Goal: Task Accomplishment & Management: Manage account settings

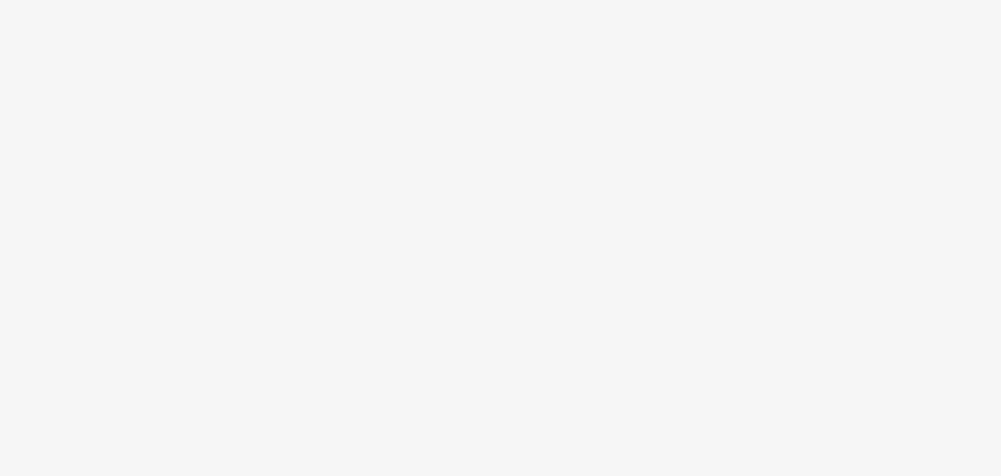
click at [157, 147] on body at bounding box center [500, 238] width 1001 height 476
click at [162, 138] on body at bounding box center [500, 238] width 1001 height 476
click at [650, 250] on body at bounding box center [500, 238] width 1001 height 476
click at [501, 114] on body at bounding box center [500, 238] width 1001 height 476
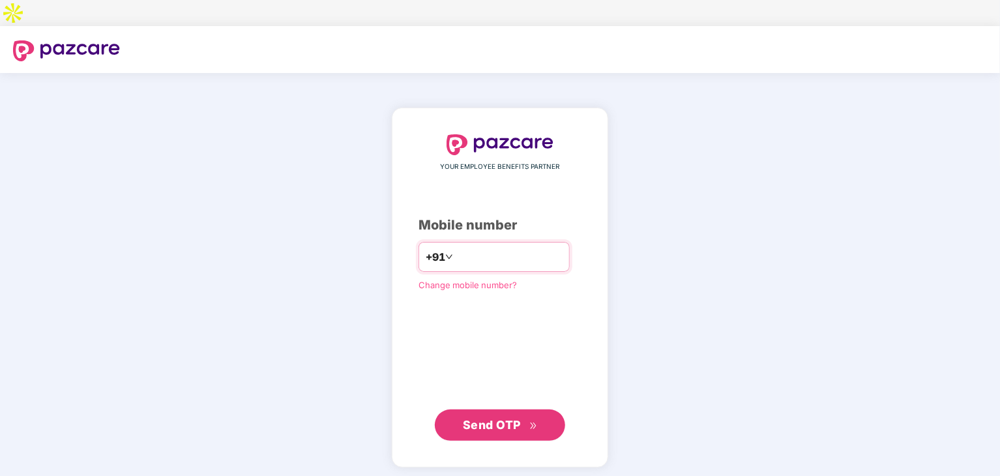
type input "**********"
click at [506, 417] on span "Send OTP" at bounding box center [492, 424] width 58 height 14
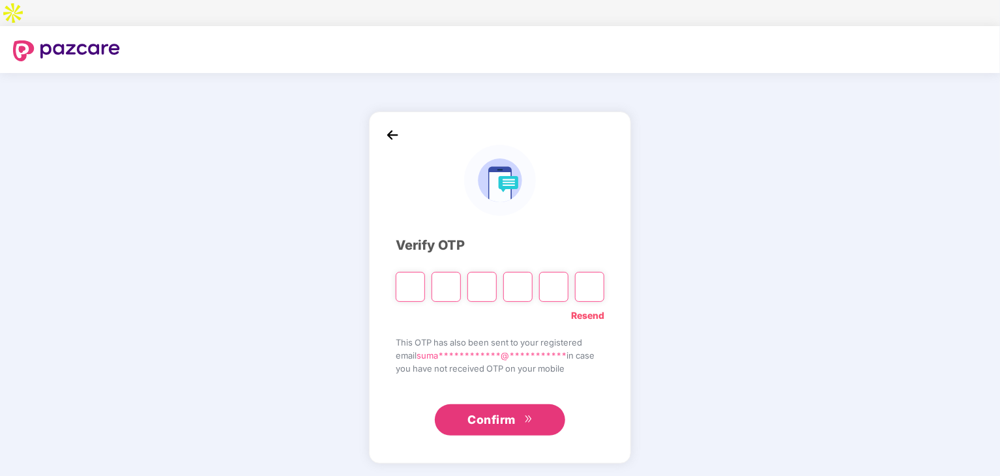
type input "*"
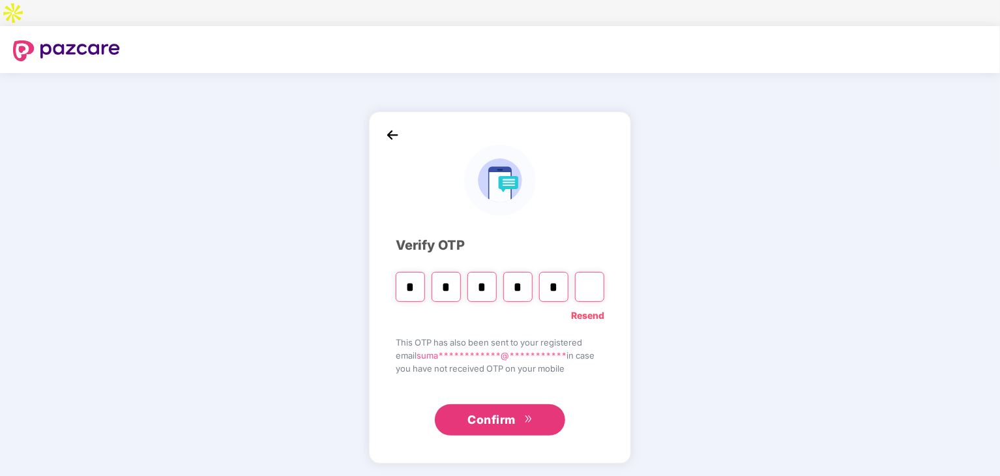
type input "*"
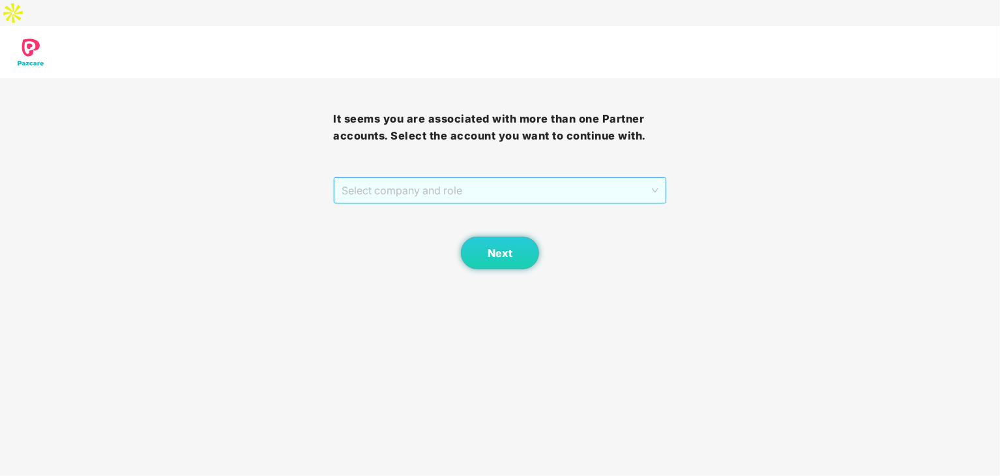
click at [608, 178] on span "Select company and role" at bounding box center [500, 190] width 316 height 25
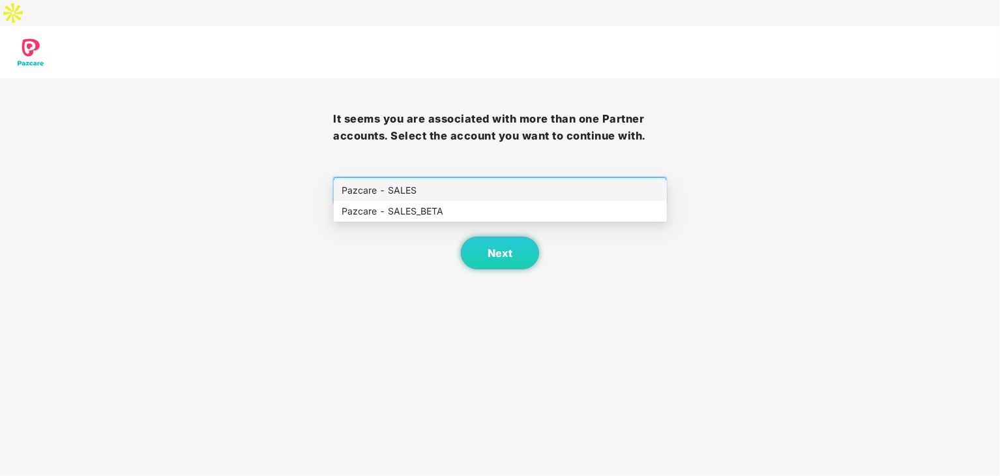
click at [541, 194] on div "Pazcare - SALES" at bounding box center [501, 190] width 318 height 14
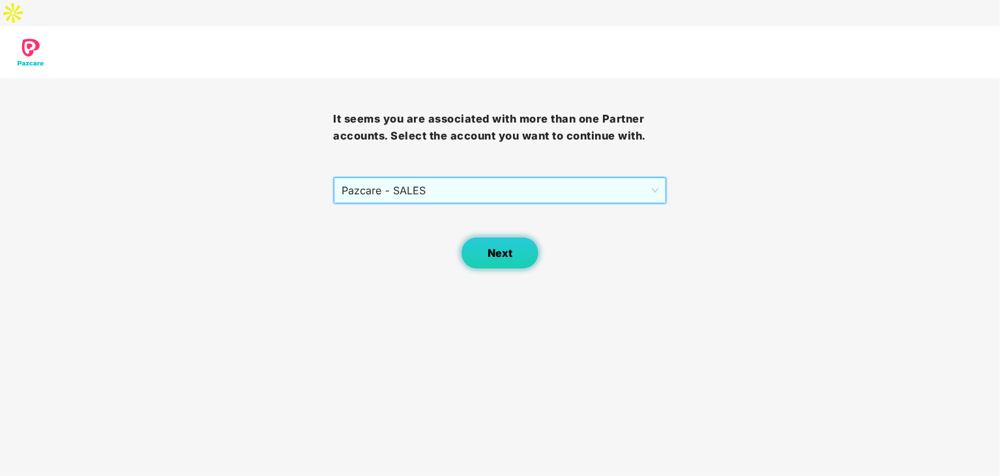
click at [521, 237] on button "Next" at bounding box center [500, 253] width 78 height 33
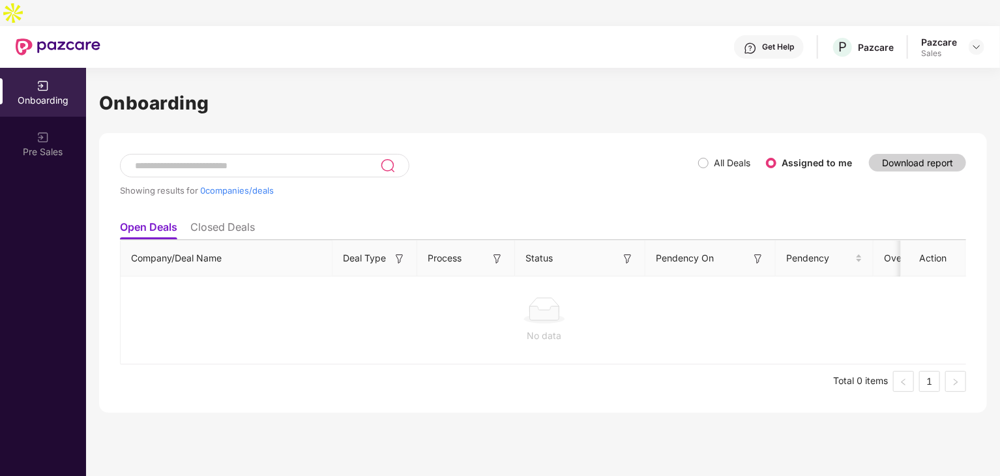
drag, startPoint x: 966, startPoint y: 27, endPoint x: 988, endPoint y: 23, distance: 23.2
click at [988, 26] on header "Get Help P Pazcare Pazcare Sales" at bounding box center [500, 47] width 1000 height 42
click at [983, 39] on div at bounding box center [977, 47] width 16 height 16
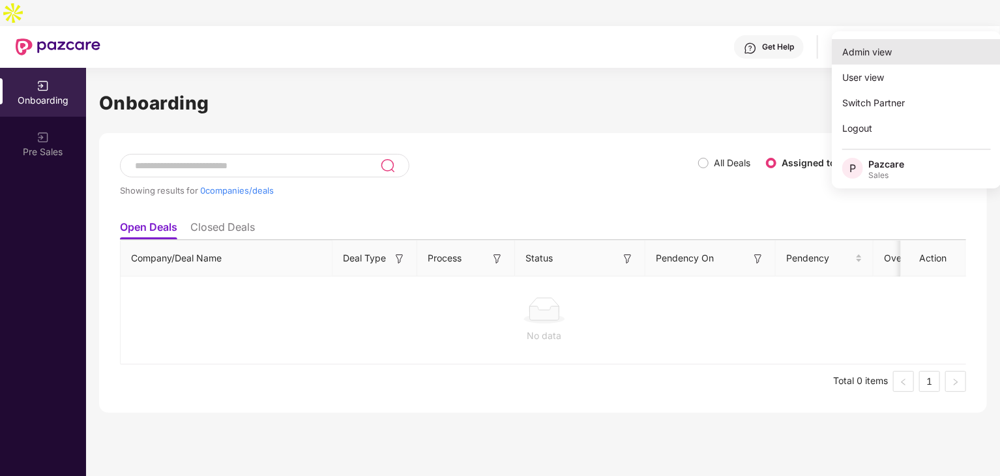
click at [923, 42] on div "Admin view" at bounding box center [917, 51] width 170 height 25
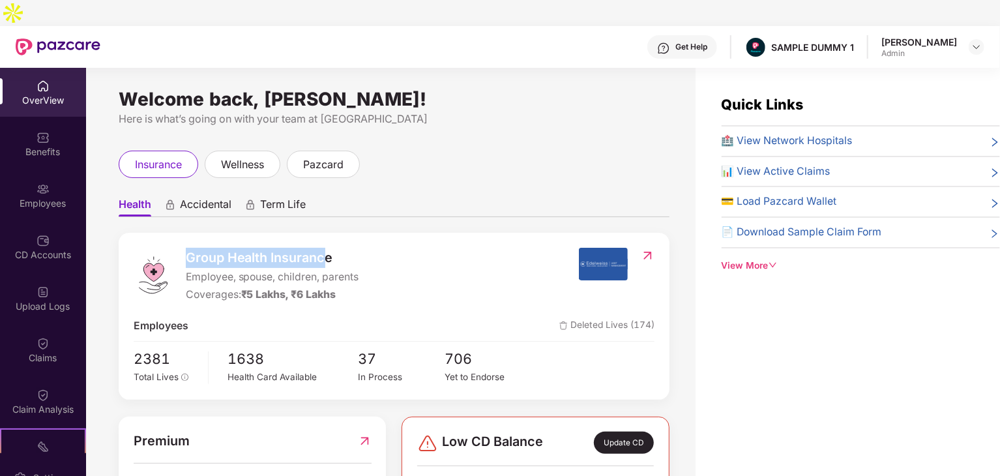
drag, startPoint x: 188, startPoint y: 230, endPoint x: 329, endPoint y: 231, distance: 141.5
click at [329, 248] on span "Group Health Insurance" at bounding box center [272, 258] width 173 height 20
drag, startPoint x: 351, startPoint y: 251, endPoint x: 257, endPoint y: 251, distance: 94.5
click at [257, 269] on span "Employee, spouse, children, parents" at bounding box center [272, 277] width 173 height 16
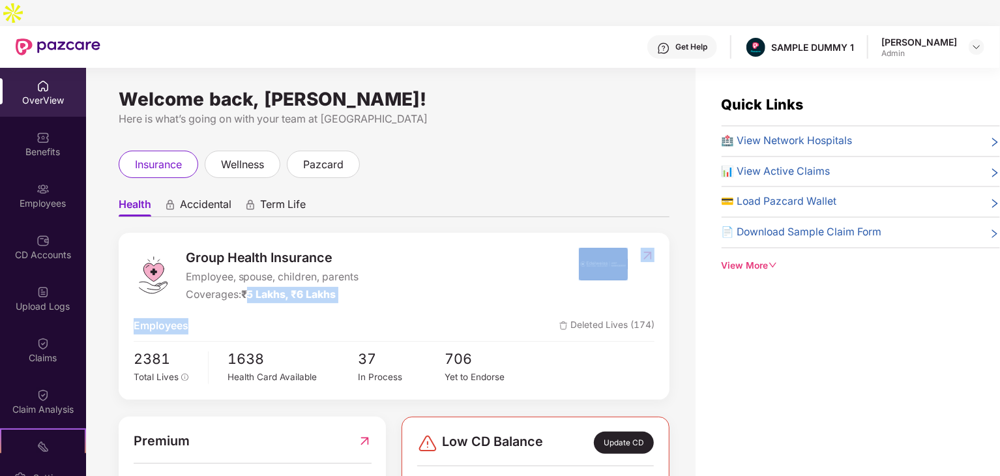
drag, startPoint x: 347, startPoint y: 278, endPoint x: 248, endPoint y: 274, distance: 99.2
click at [248, 274] on div "Group Health Insurance Employee, spouse, children, parents Coverages: ₹5 Lakhs,…" at bounding box center [394, 316] width 551 height 166
click at [411, 274] on div "Group Health Insurance Employee, spouse, children, parents Coverages: ₹5 Lakhs,…" at bounding box center [357, 275] width 446 height 55
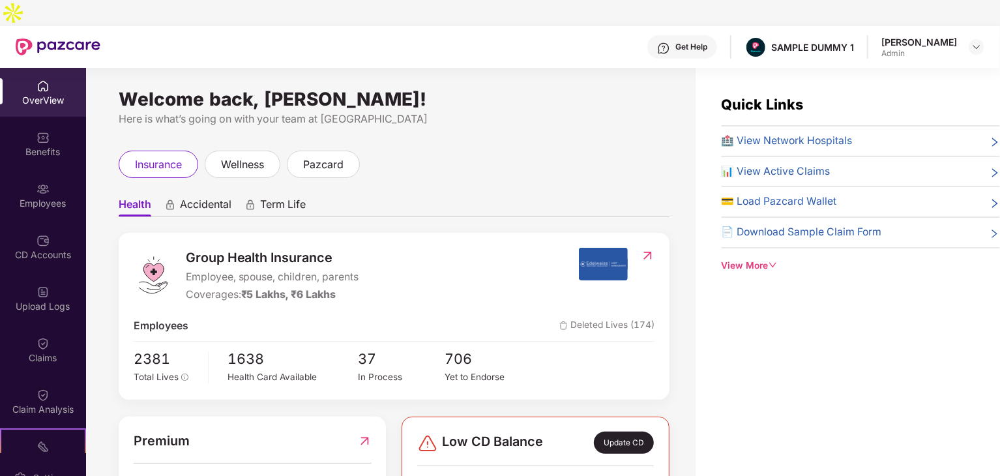
click at [782, 133] on span "🏥 View Network Hospitals" at bounding box center [787, 141] width 131 height 16
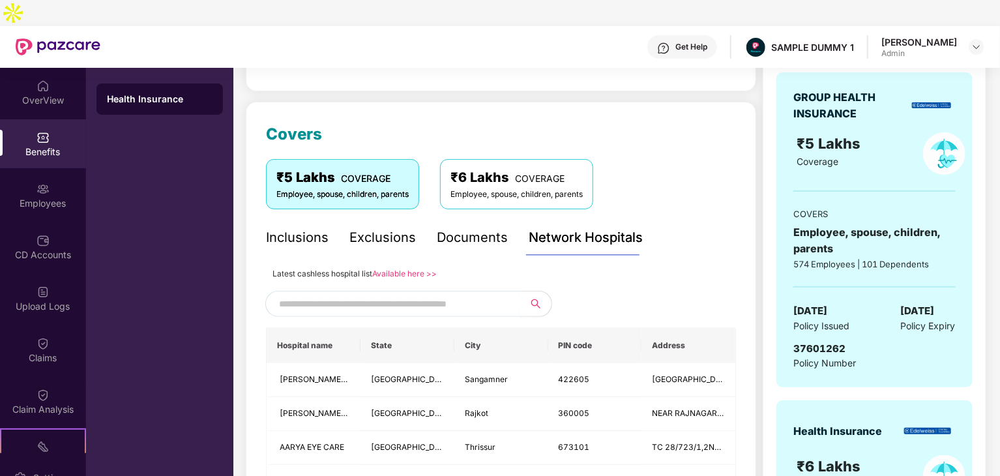
scroll to position [141, 0]
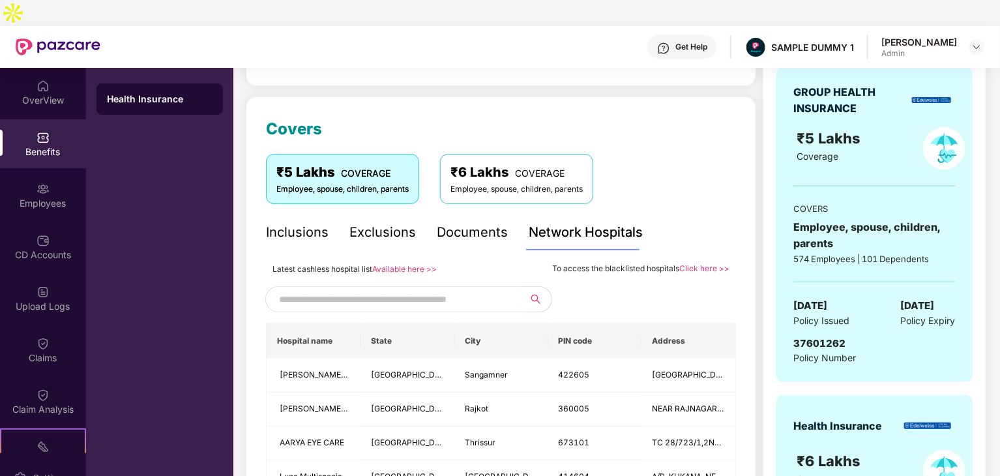
click at [416, 289] on input "text" at bounding box center [390, 299] width 223 height 20
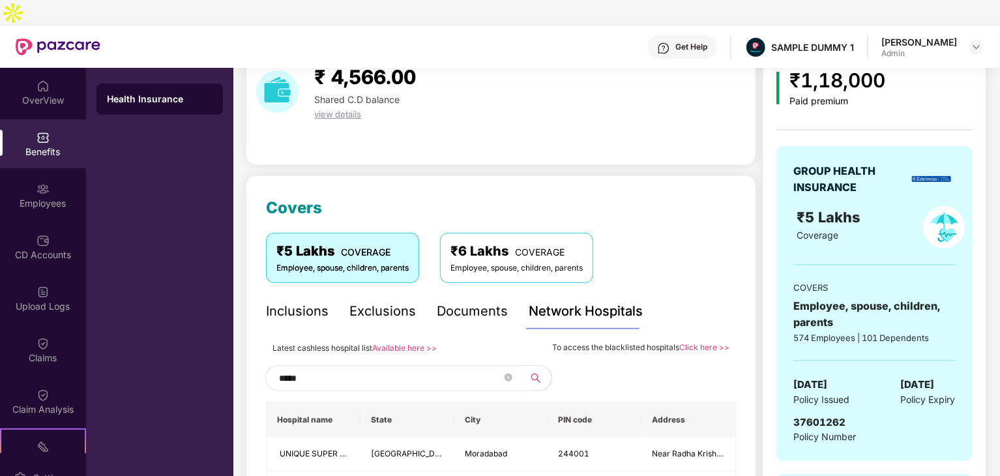
scroll to position [61, 0]
type input "*****"
click at [469, 302] on div "Documents" at bounding box center [472, 312] width 71 height 20
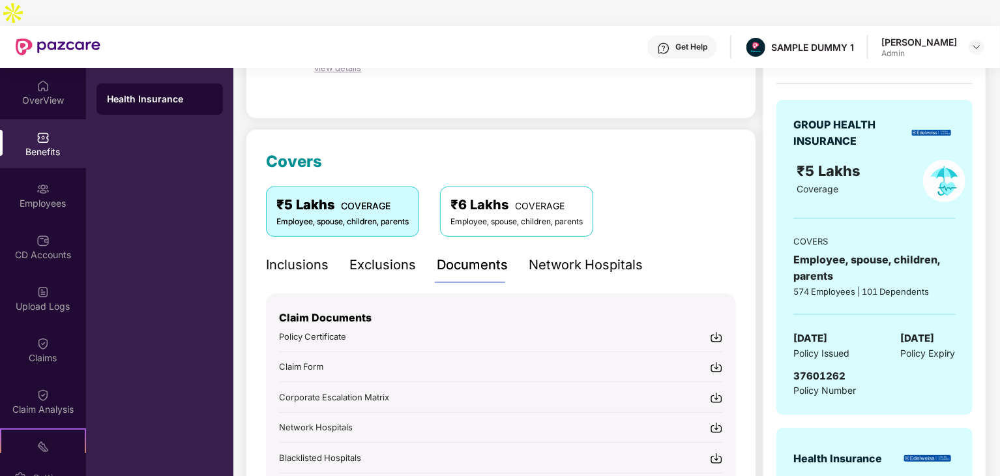
scroll to position [110, 0]
click at [312, 254] on div "Inclusions" at bounding box center [297, 264] width 63 height 20
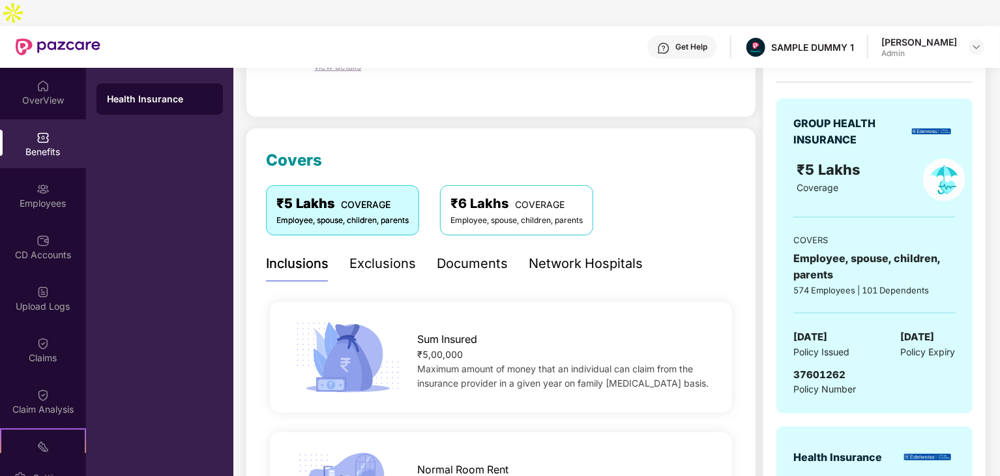
click at [454, 248] on div "Documents" at bounding box center [472, 264] width 71 height 36
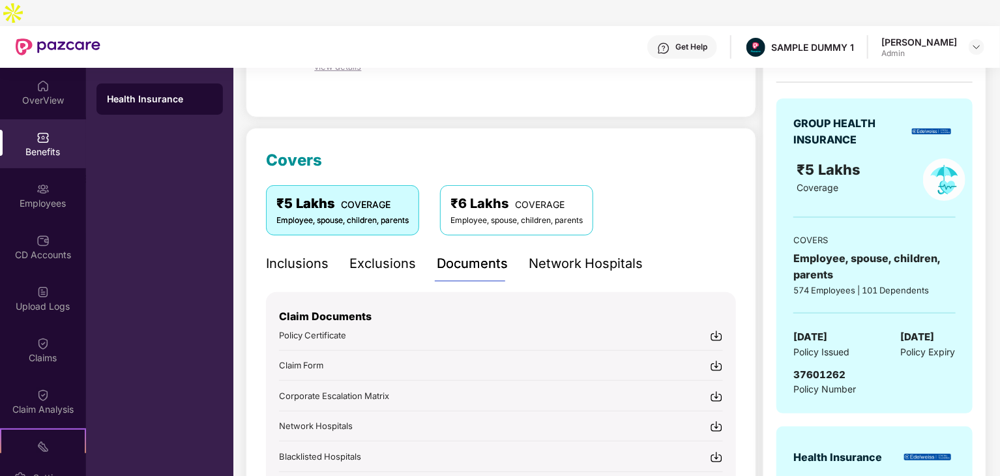
click at [309, 254] on div "Inclusions" at bounding box center [297, 264] width 63 height 20
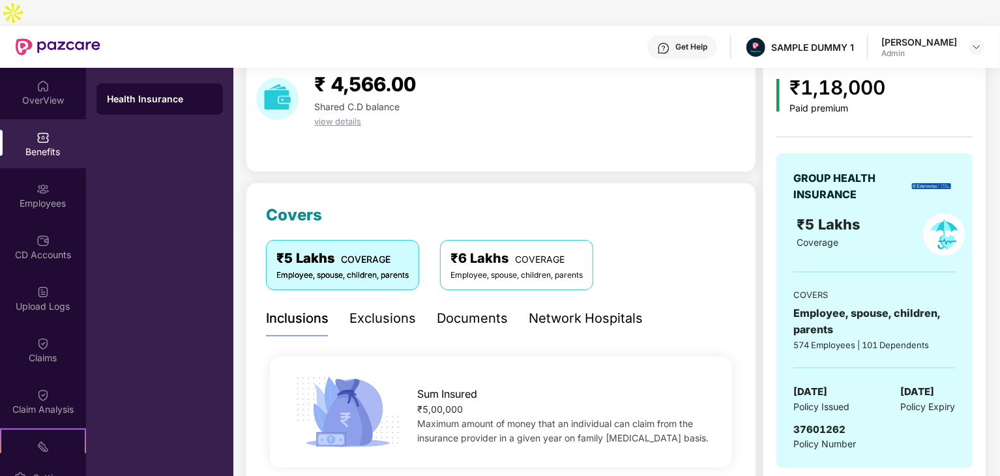
scroll to position [0, 0]
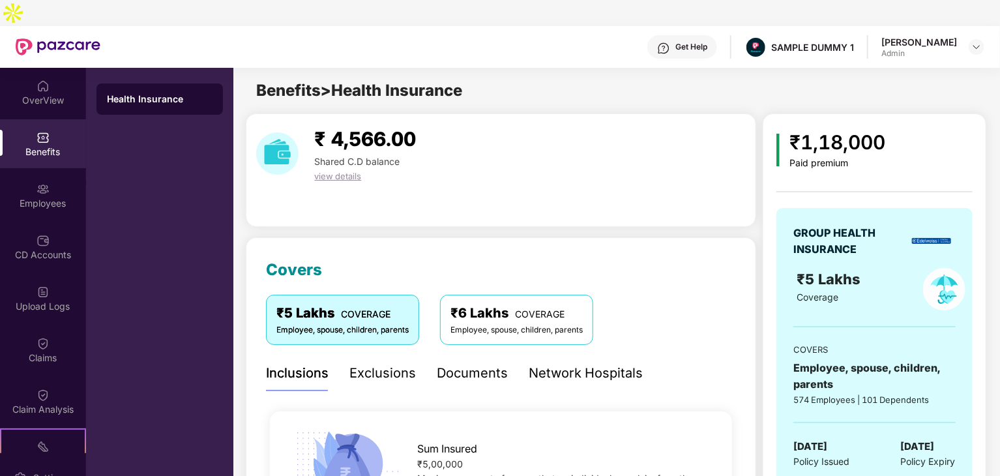
click at [396, 363] on div "Exclusions" at bounding box center [382, 373] width 67 height 20
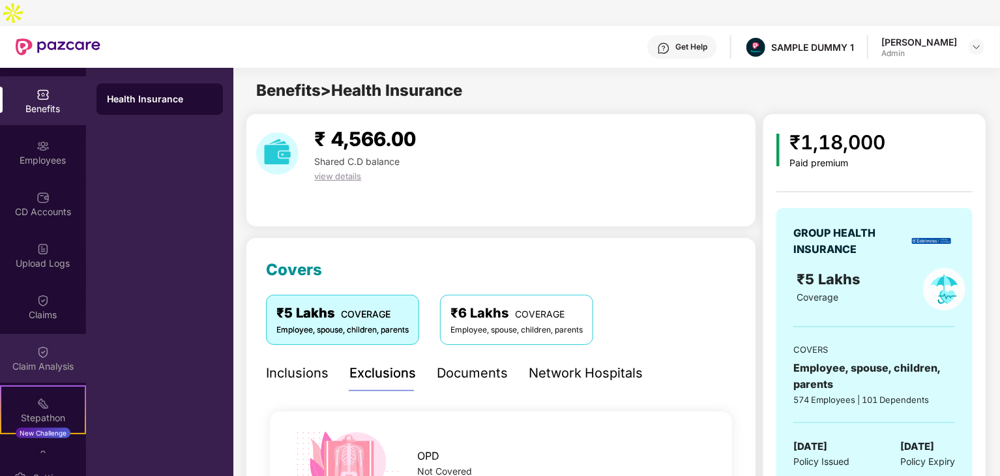
scroll to position [44, 0]
click at [49, 453] on div "Settings" at bounding box center [43, 477] width 86 height 49
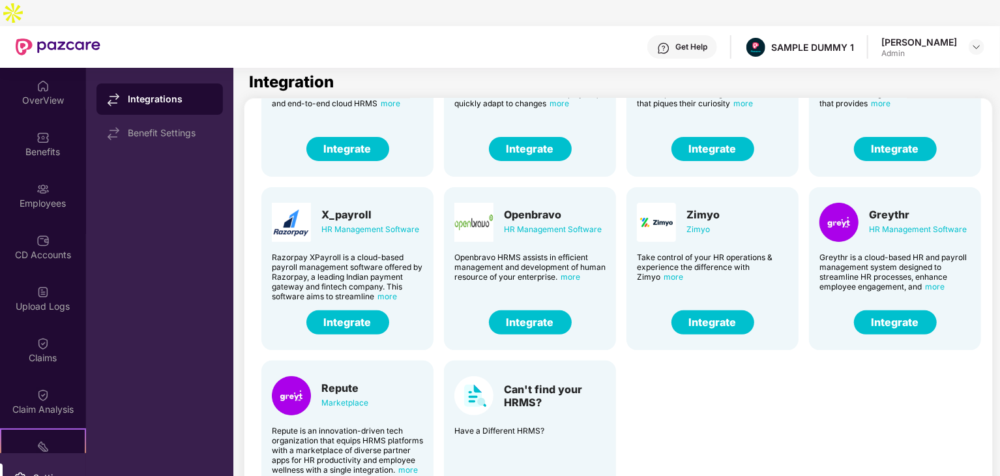
scroll to position [121, 0]
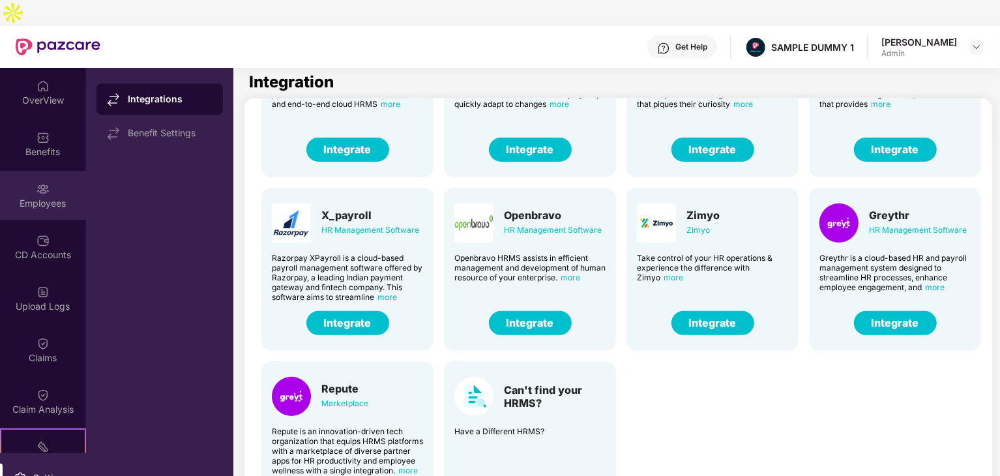
click at [40, 183] on img at bounding box center [43, 189] width 13 height 13
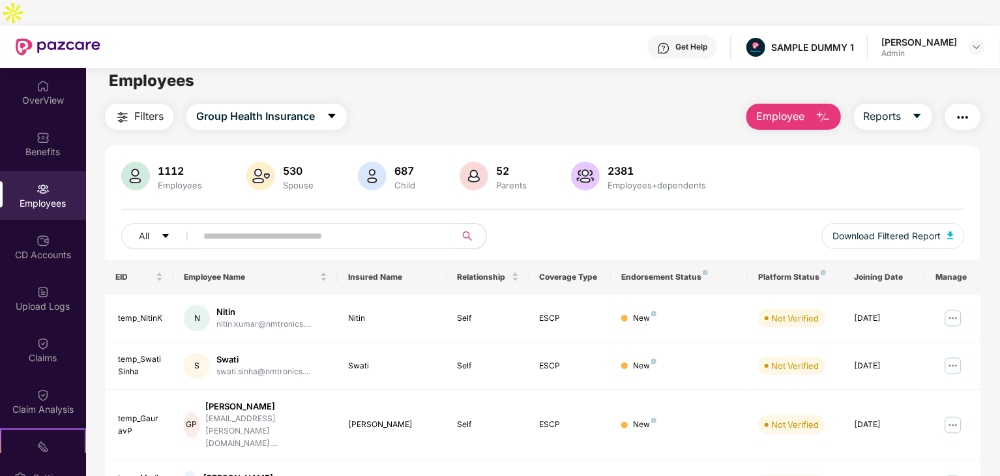
scroll to position [8, 0]
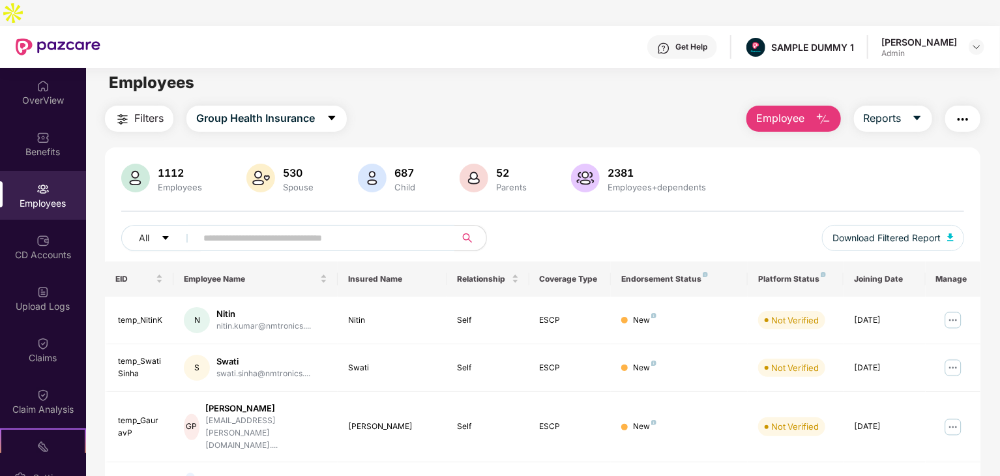
click at [810, 106] on button "Employee" at bounding box center [794, 119] width 95 height 26
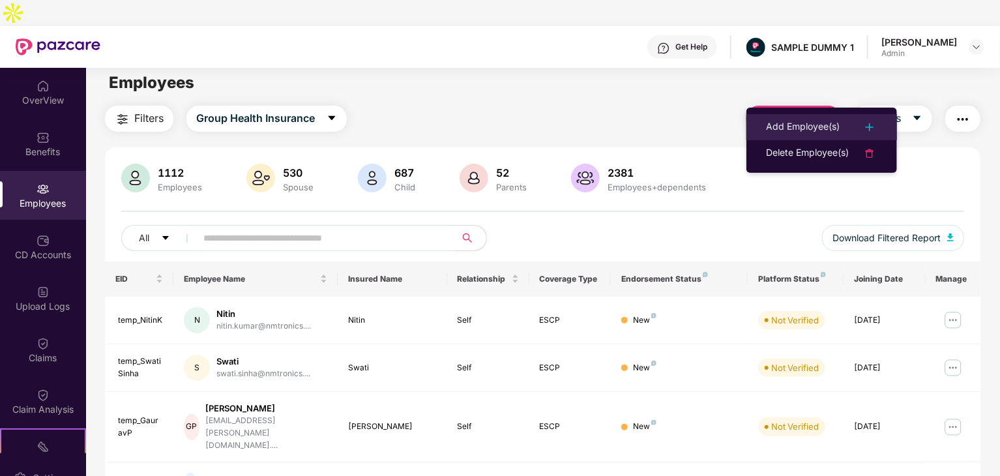
click at [788, 123] on div "Add Employee(s)" at bounding box center [803, 127] width 74 height 16
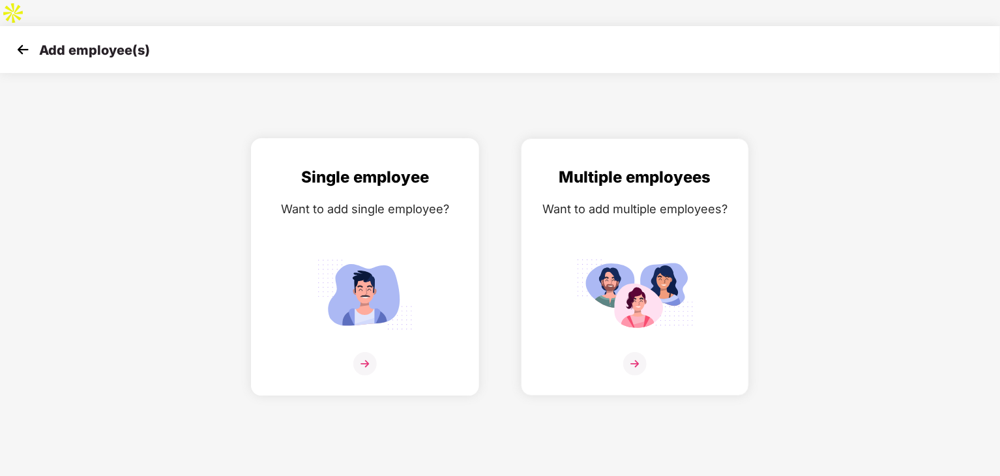
click at [375, 266] on img at bounding box center [364, 294] width 117 height 81
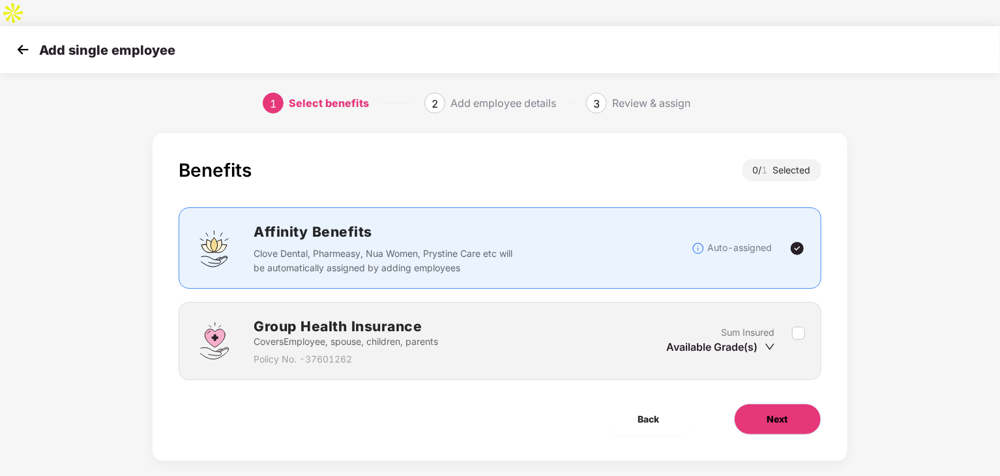
click at [781, 404] on button "Next" at bounding box center [777, 419] width 87 height 31
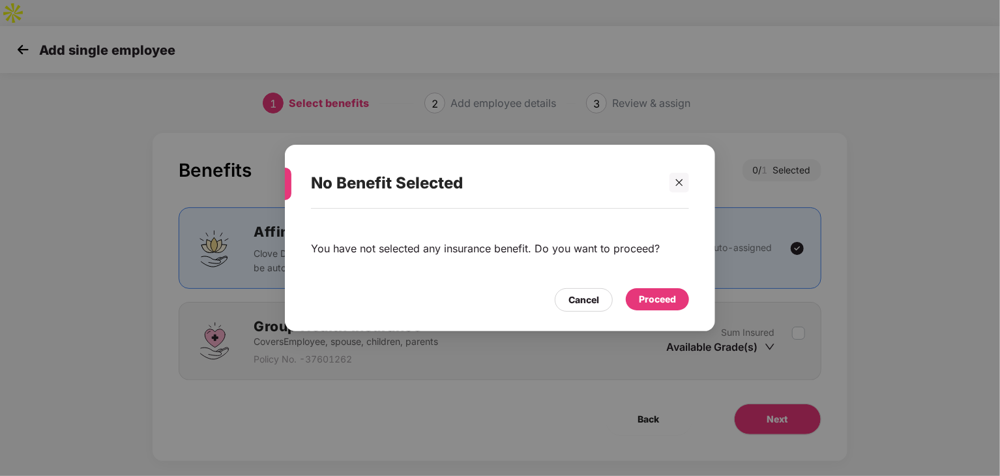
click at [658, 310] on div "Proceed" at bounding box center [657, 299] width 63 height 22
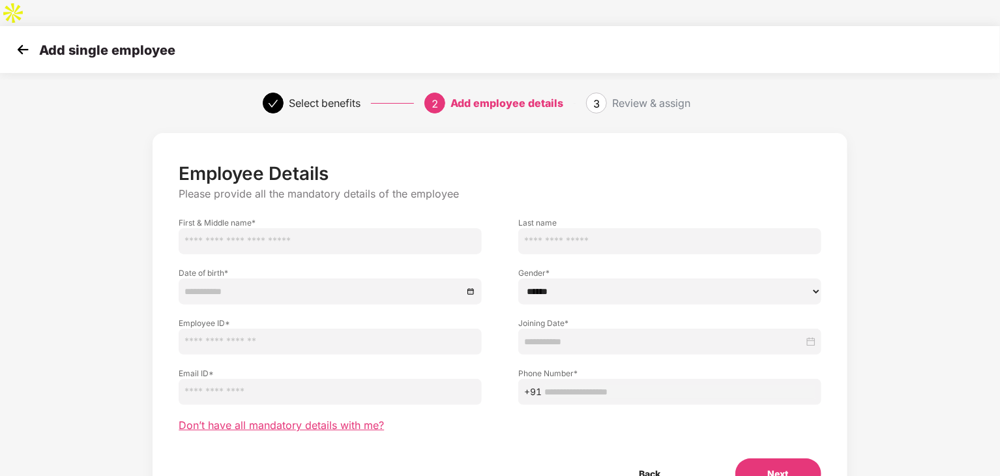
click at [268, 419] on span "Don’t have all mandatory details with me?" at bounding box center [281, 426] width 205 height 14
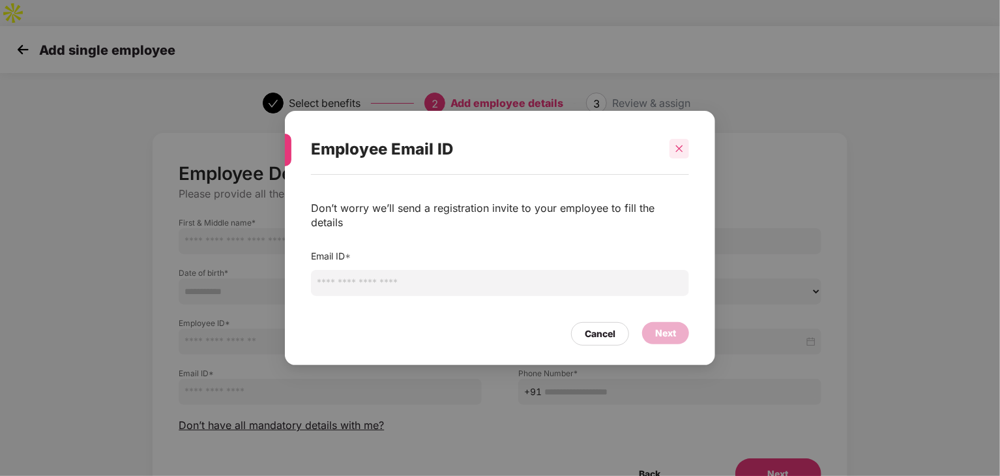
click at [681, 153] on icon "close" at bounding box center [679, 148] width 9 height 9
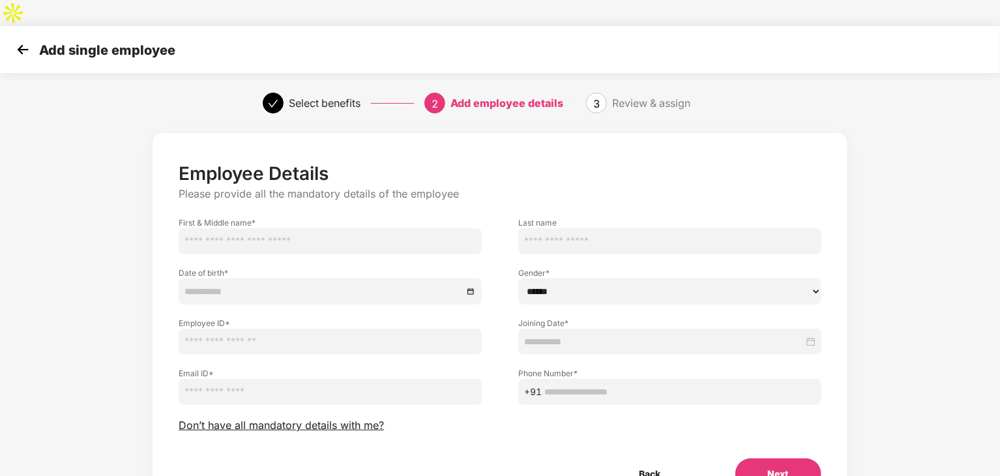
click at [18, 40] on img at bounding box center [23, 50] width 20 height 20
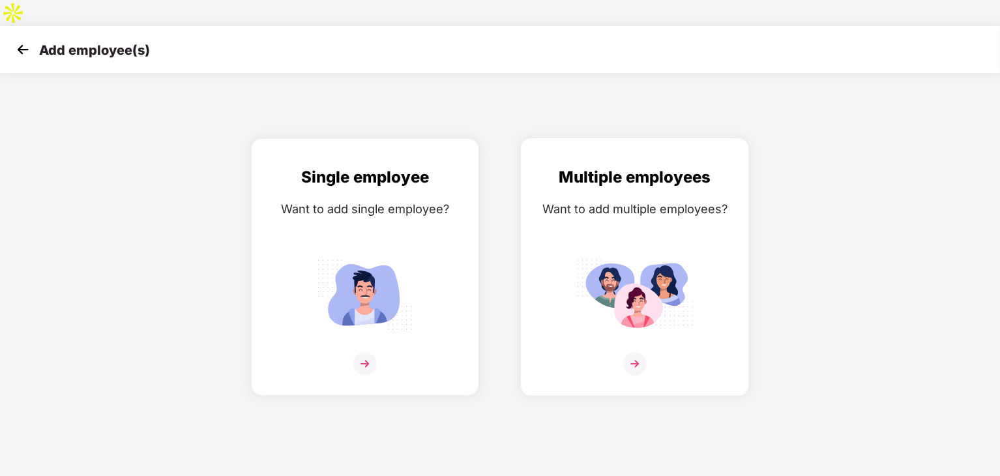
click at [640, 254] on img at bounding box center [634, 294] width 117 height 81
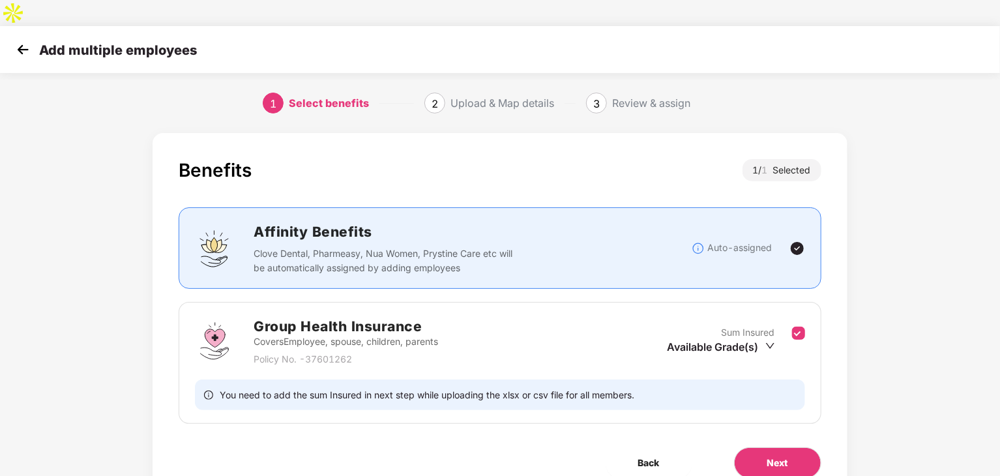
scroll to position [35, 0]
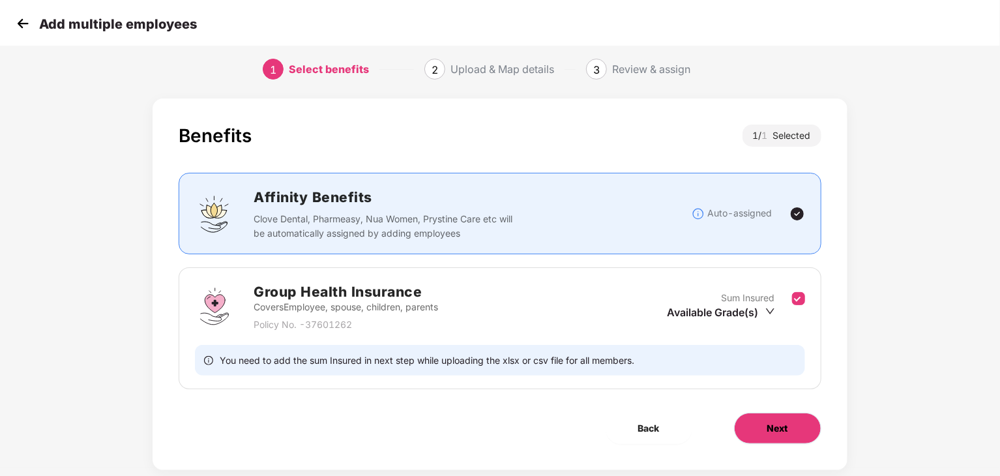
click at [769, 413] on button "Next" at bounding box center [777, 428] width 87 height 31
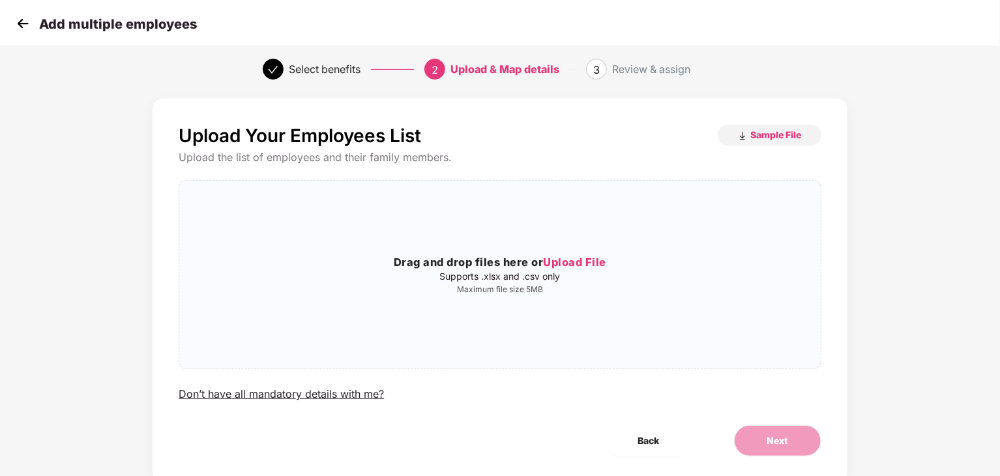
scroll to position [0, 0]
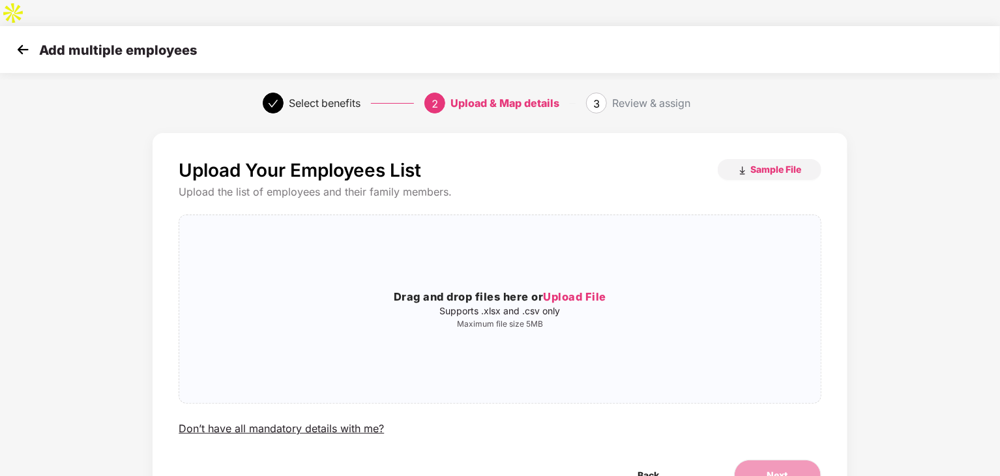
click at [20, 40] on img at bounding box center [23, 50] width 20 height 20
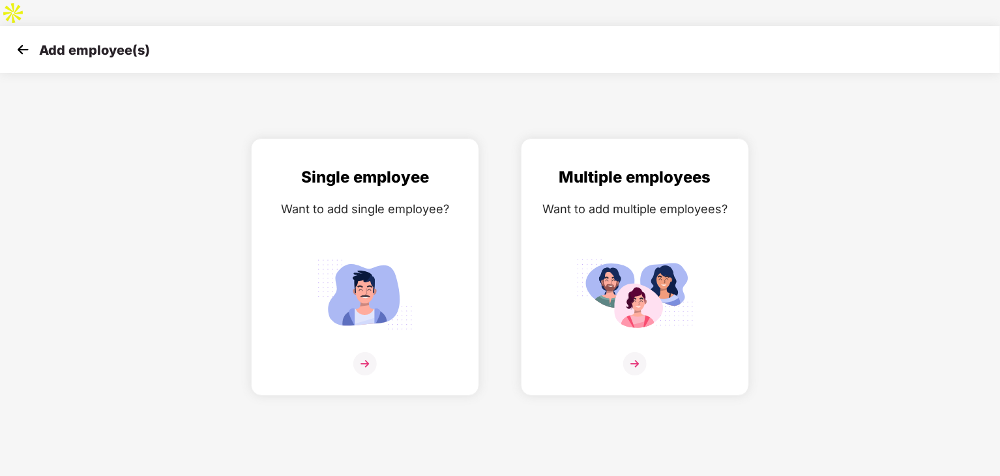
click at [20, 40] on img at bounding box center [23, 50] width 20 height 20
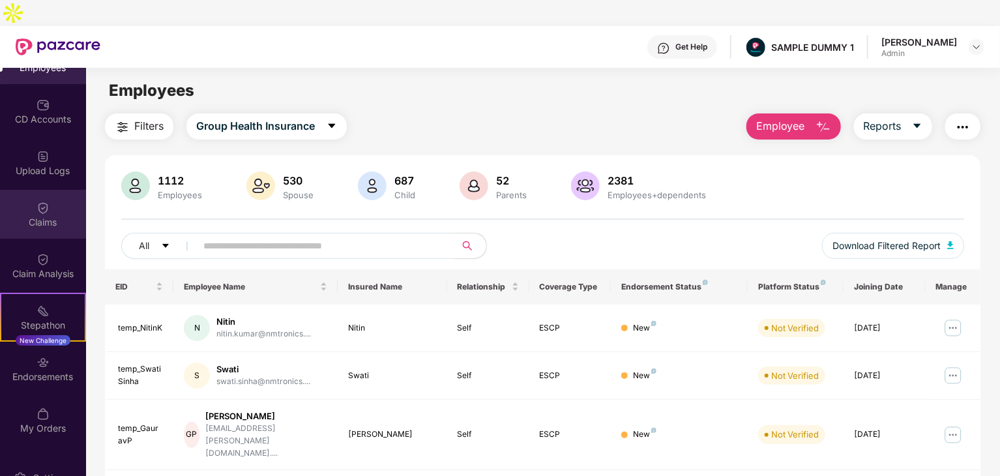
scroll to position [137, 0]
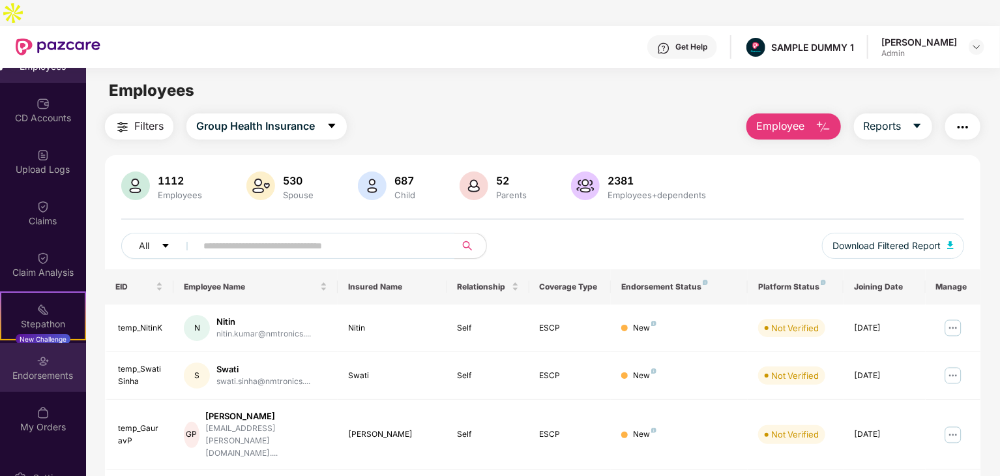
click at [37, 355] on img at bounding box center [43, 361] width 13 height 13
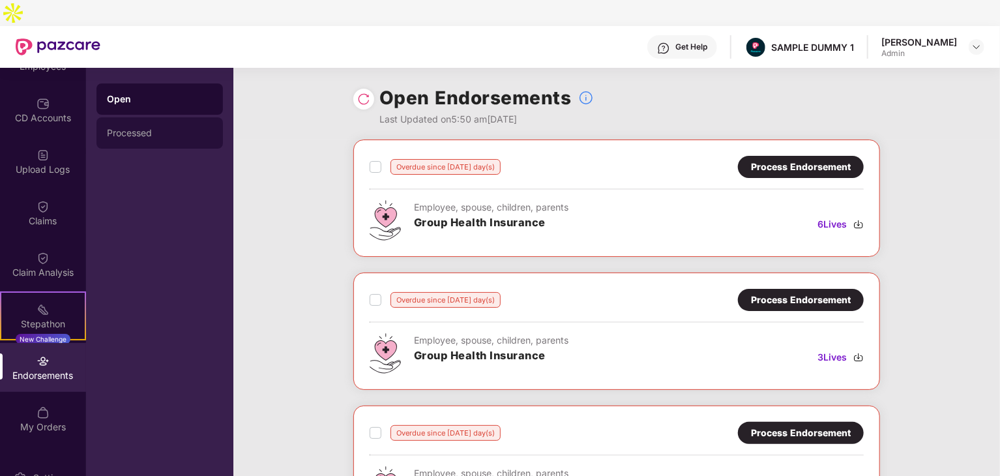
click at [140, 117] on div "Processed" at bounding box center [159, 132] width 126 height 31
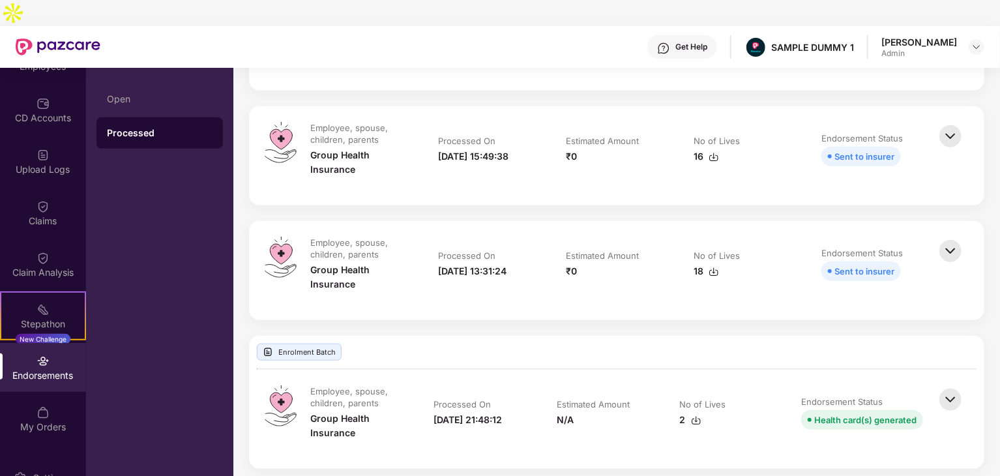
scroll to position [484, 0]
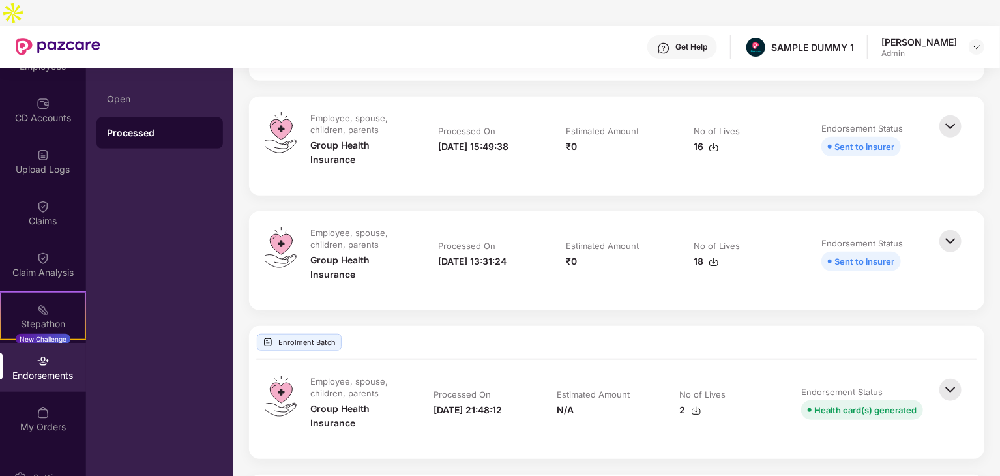
click at [950, 376] on img at bounding box center [950, 390] width 29 height 29
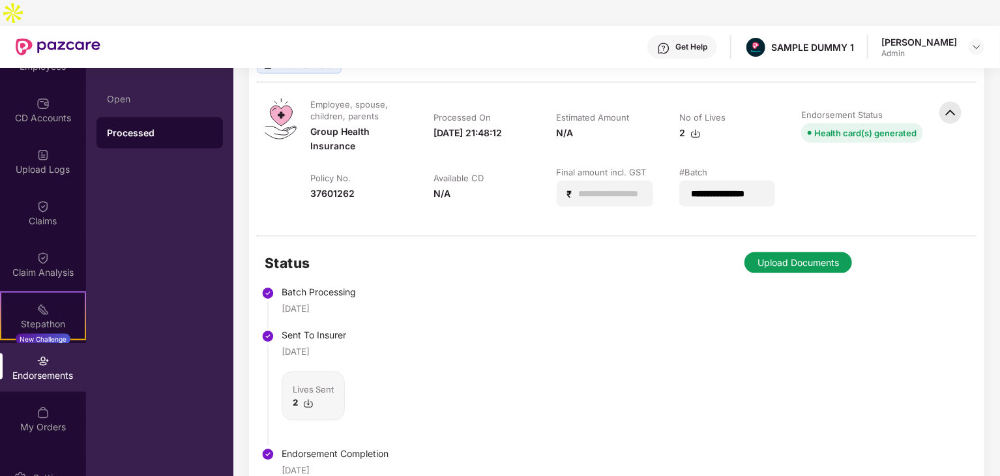
scroll to position [797, 0]
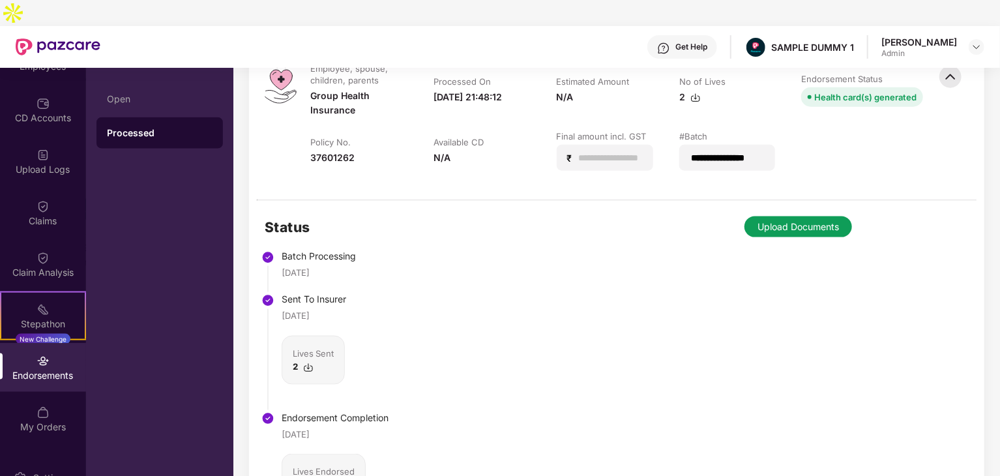
drag, startPoint x: 336, startPoint y: 243, endPoint x: 271, endPoint y: 243, distance: 65.2
click at [271, 254] on li "Batch Processing [DATE]" at bounding box center [327, 275] width 124 height 43
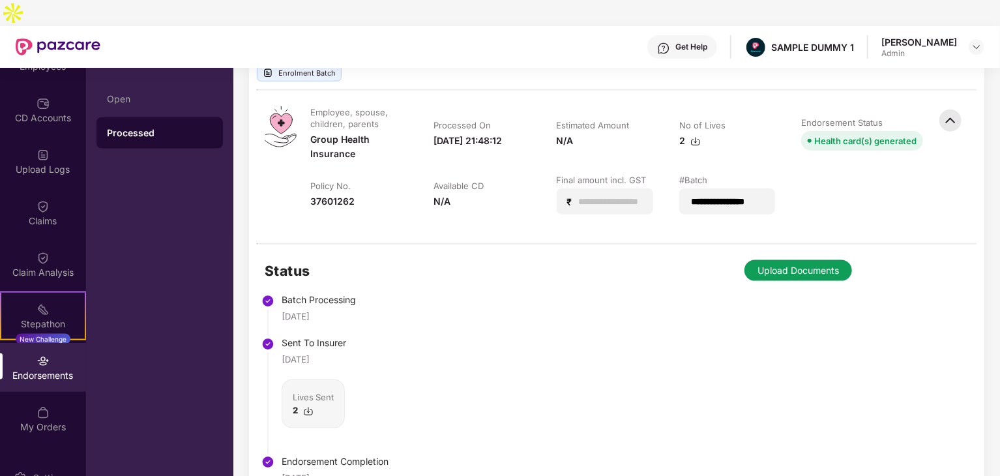
scroll to position [709, 0]
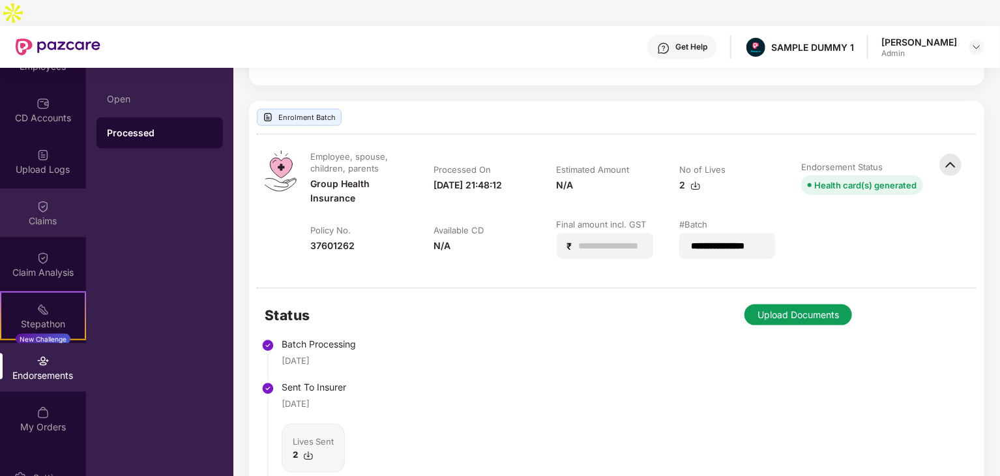
click at [46, 200] on img at bounding box center [43, 206] width 13 height 13
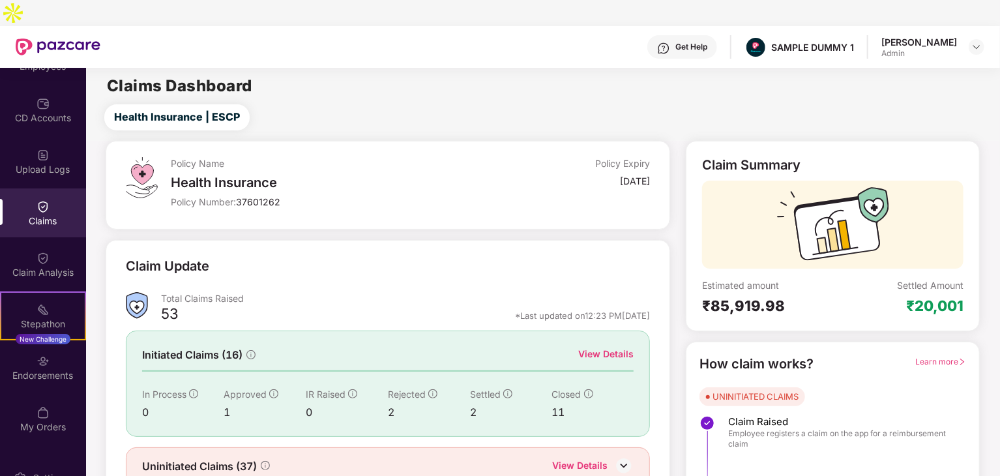
click at [619, 347] on div "View Details" at bounding box center [605, 354] width 55 height 14
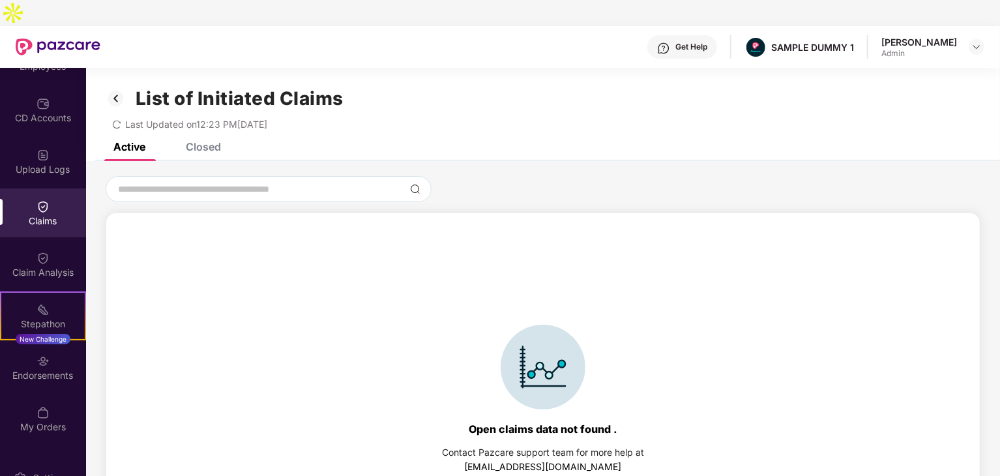
click at [204, 115] on div "List of Initiated Claims Last Updated on 12:23 PM[DATE]" at bounding box center [543, 105] width 914 height 75
click at [202, 140] on div "Closed" at bounding box center [203, 146] width 35 height 13
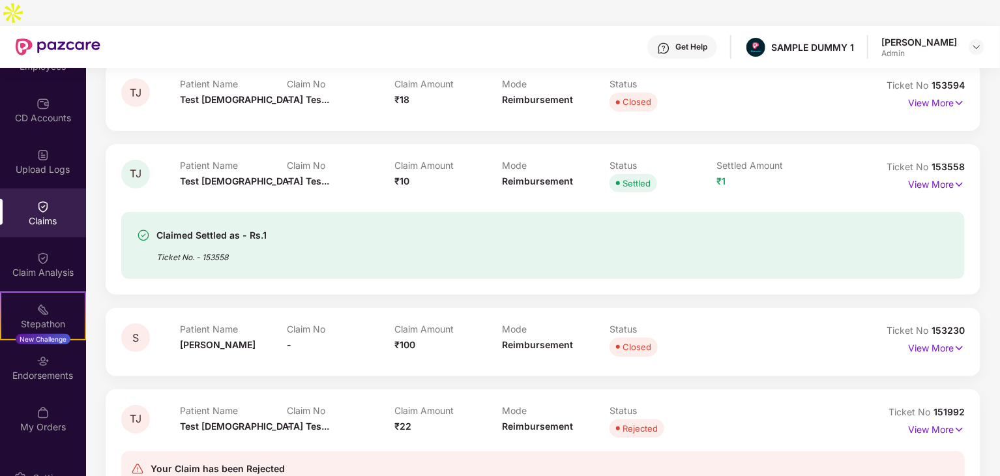
scroll to position [224, 0]
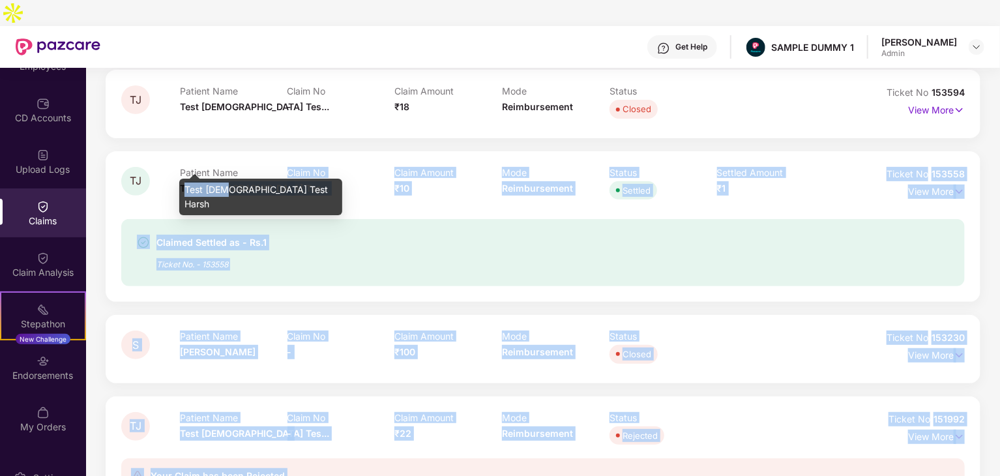
drag, startPoint x: 184, startPoint y: 160, endPoint x: 222, endPoint y: 171, distance: 39.6
click at [222, 171] on body "Get Help SAMPLE DUMMY 1 [PERSON_NAME] Admin OverView Benefits Employees CD Acco…" at bounding box center [500, 238] width 1000 height 476
click at [312, 203] on div "Claimed Settled as - Rs.1 Ticket No. - 153558" at bounding box center [543, 244] width 844 height 83
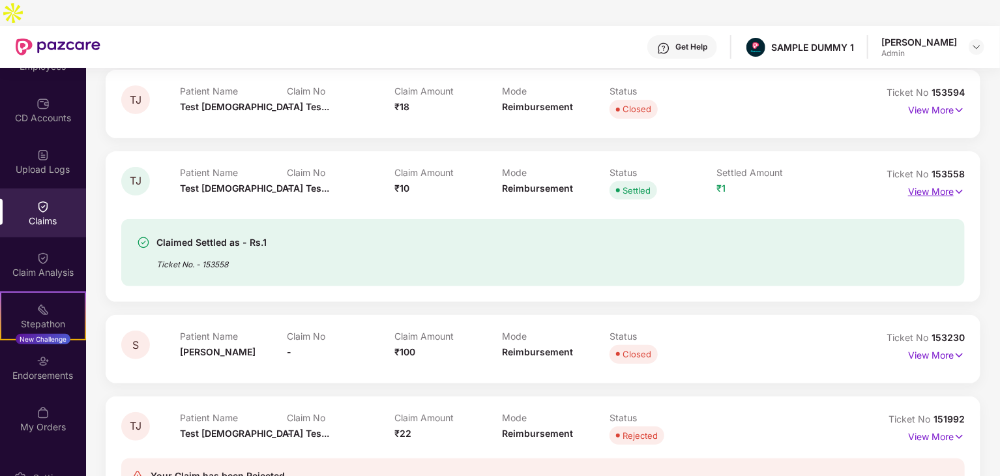
click at [946, 181] on p "View More" at bounding box center [936, 190] width 57 height 18
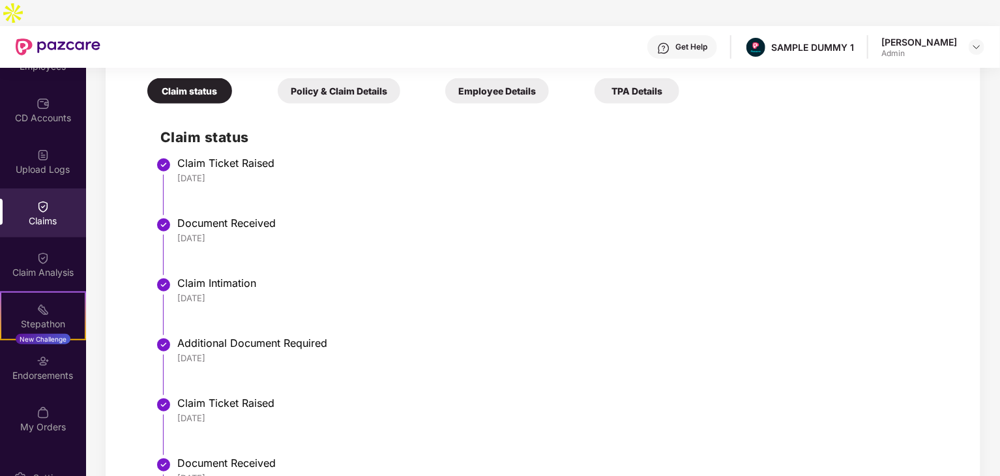
scroll to position [526, 0]
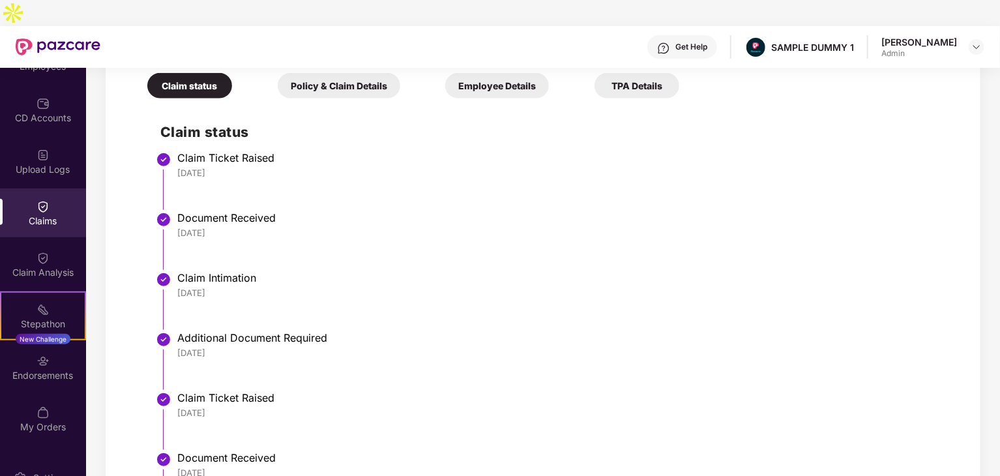
drag, startPoint x: 232, startPoint y: 143, endPoint x: 173, endPoint y: 143, distance: 59.3
click at [173, 156] on li "Claim Ticket Raised [DATE]" at bounding box center [556, 186] width 792 height 60
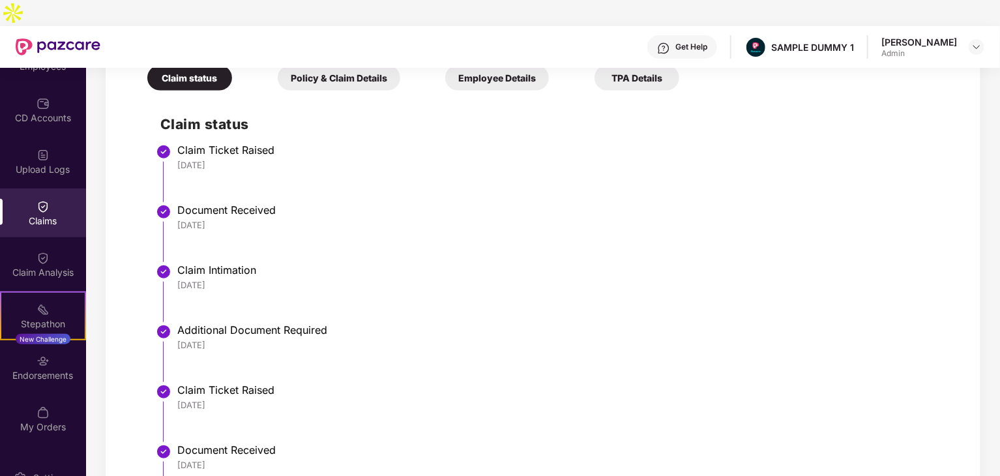
drag, startPoint x: 250, startPoint y: 198, endPoint x: 180, endPoint y: 192, distance: 70.7
click at [180, 203] on div "Document Received [DATE]" at bounding box center [564, 216] width 775 height 27
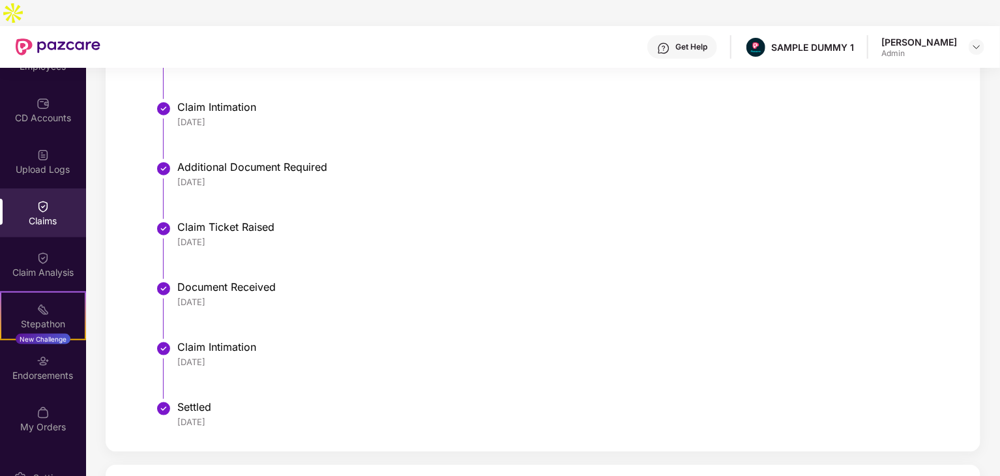
scroll to position [709, 0]
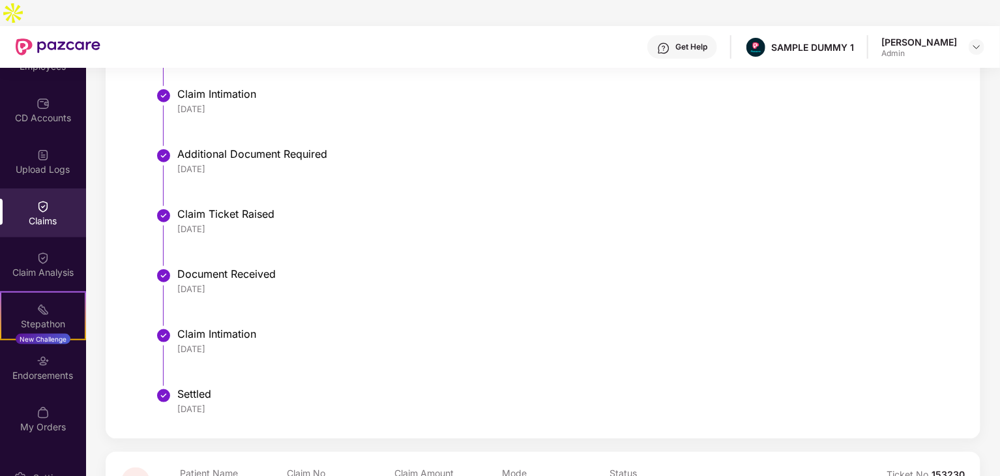
drag, startPoint x: 221, startPoint y: 323, endPoint x: 167, endPoint y: 319, distance: 54.2
click at [167, 332] on li "Claim Intimation [DATE]" at bounding box center [556, 362] width 792 height 60
drag, startPoint x: 224, startPoint y: 378, endPoint x: 170, endPoint y: 379, distance: 54.1
click at [170, 392] on li "Settled [DATE]" at bounding box center [556, 407] width 792 height 31
click at [365, 343] on div "[DATE]" at bounding box center [564, 349] width 775 height 12
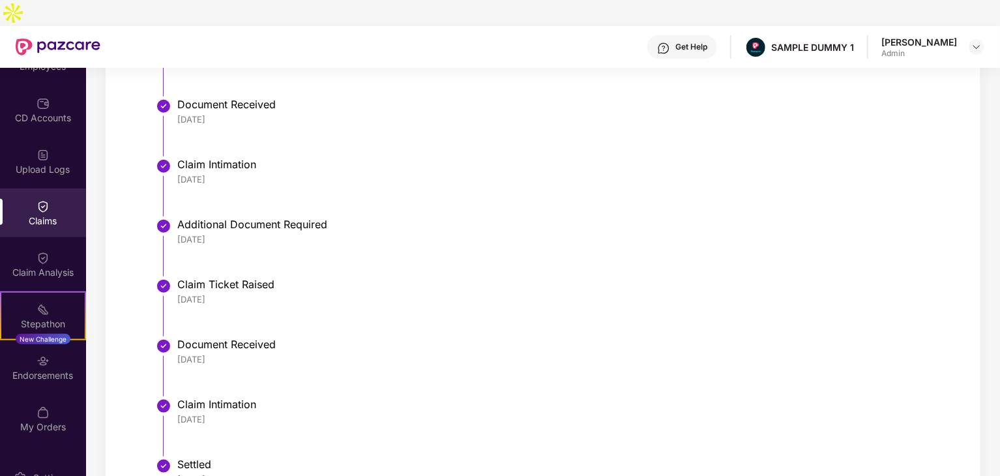
scroll to position [471, 0]
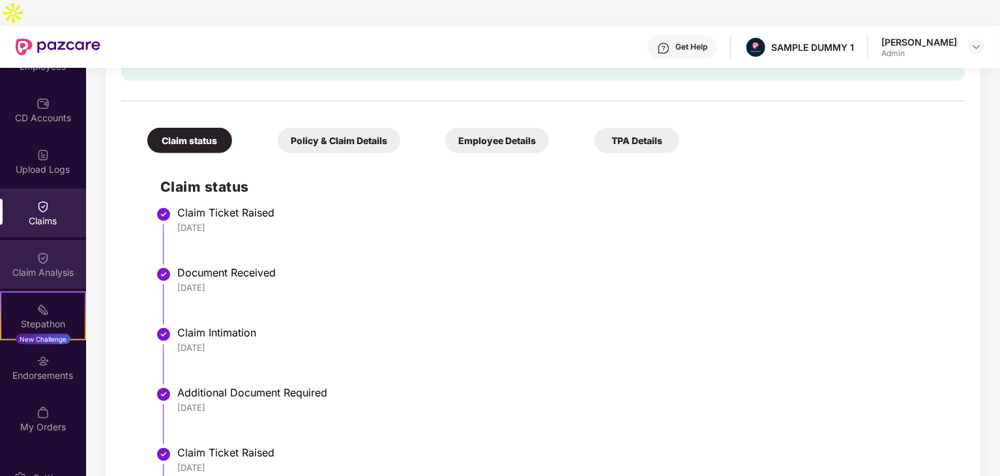
click at [60, 266] on div "Claim Analysis" at bounding box center [43, 272] width 86 height 13
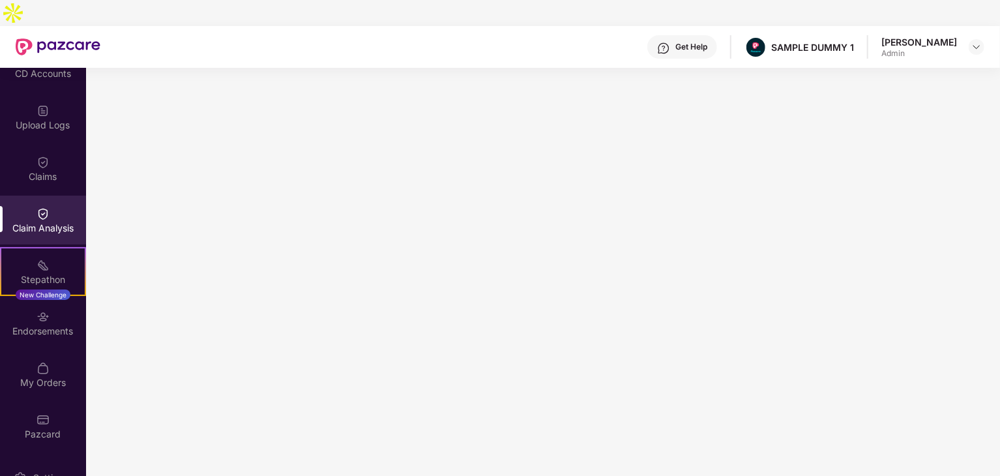
scroll to position [181, 0]
drag, startPoint x: 640, startPoint y: 16, endPoint x: 696, endPoint y: 27, distance: 57.7
click at [696, 27] on div "Get Help SAMPLE DUMMY 1 [PERSON_NAME] Admin" at bounding box center [542, 47] width 884 height 42
click at [688, 42] on div "Get Help" at bounding box center [691, 47] width 32 height 10
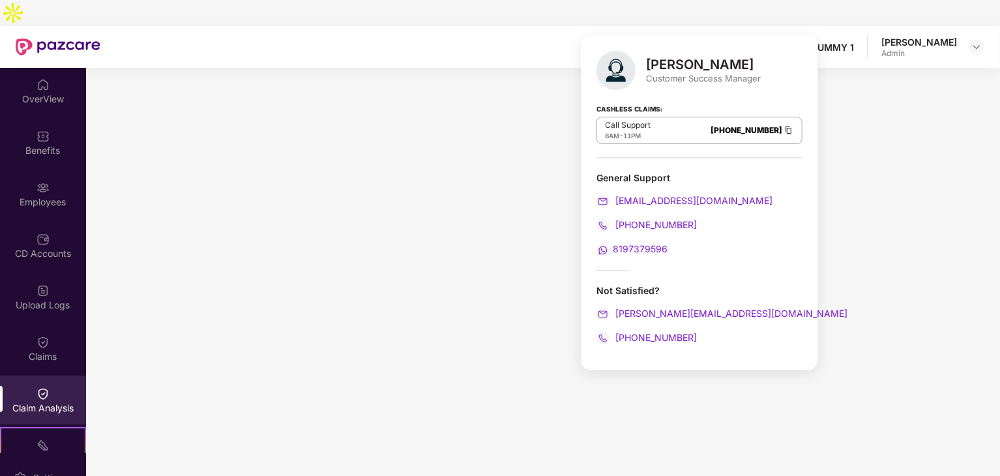
scroll to position [0, 0]
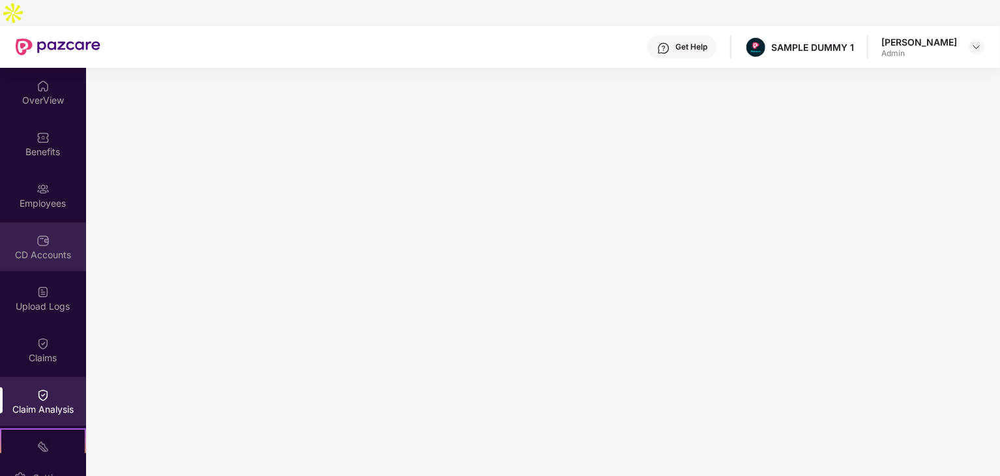
click at [43, 234] on img at bounding box center [43, 240] width 13 height 13
